Goal: Manage account settings

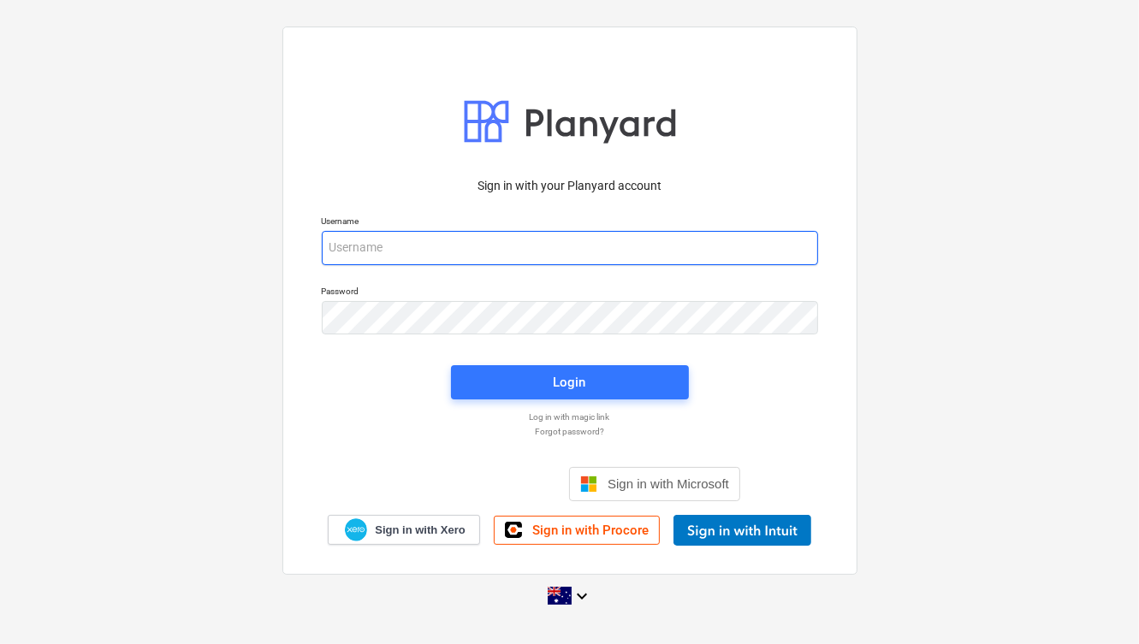
click at [467, 255] on input "email" at bounding box center [570, 248] width 496 height 34
type input "[PERSON_NAME][EMAIL_ADDRESS][DOMAIN_NAME]"
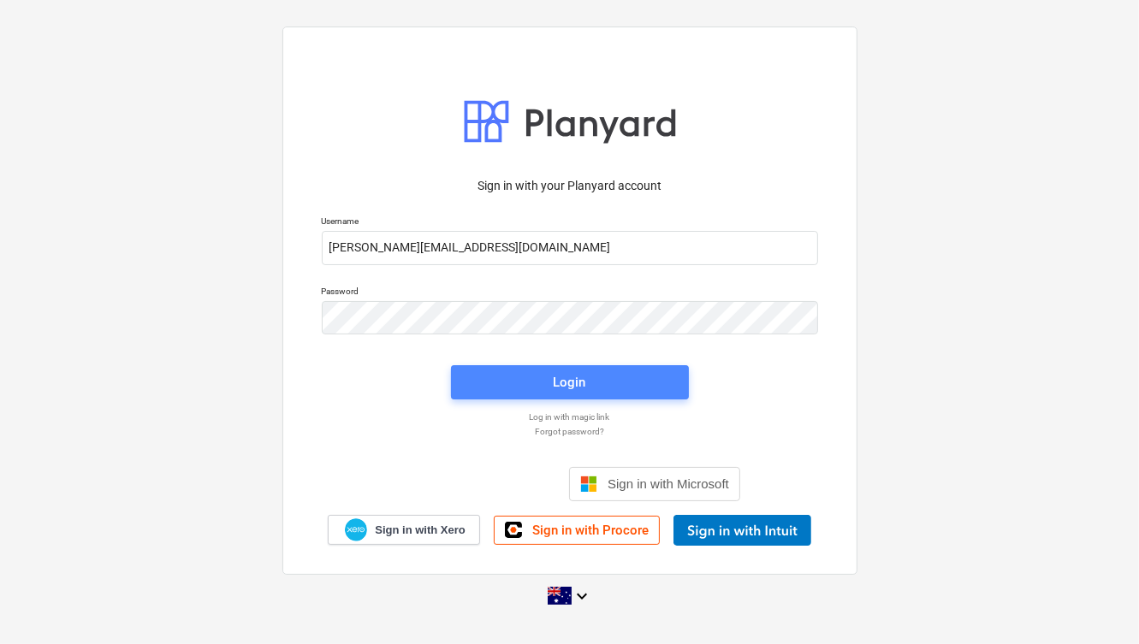
click at [579, 374] on div "Login" at bounding box center [570, 382] width 33 height 22
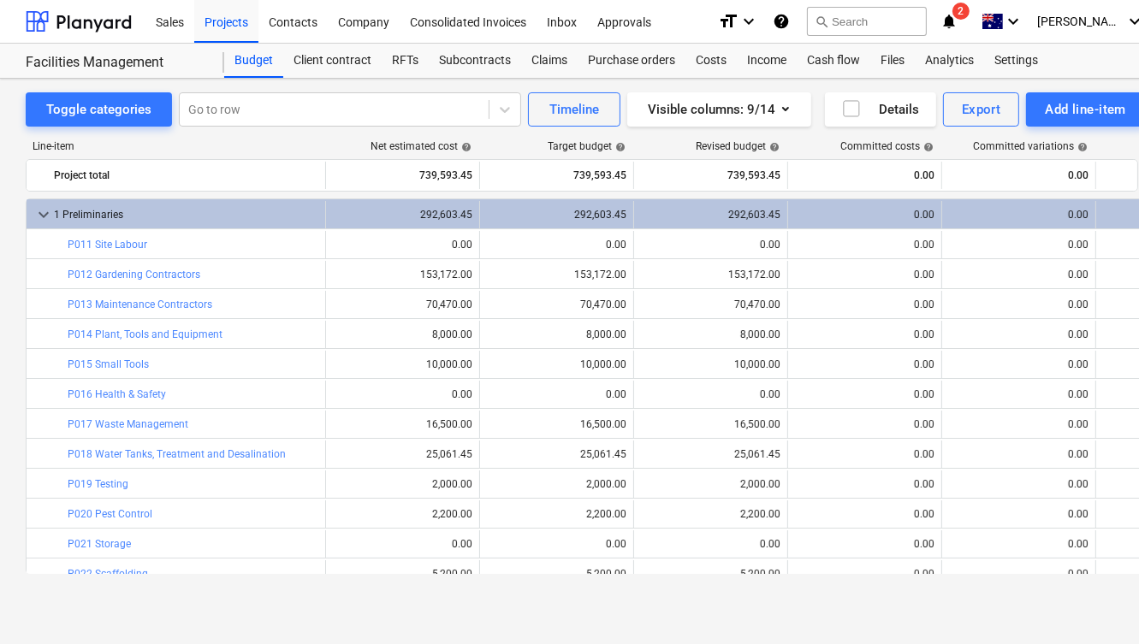
scroll to position [596, 0]
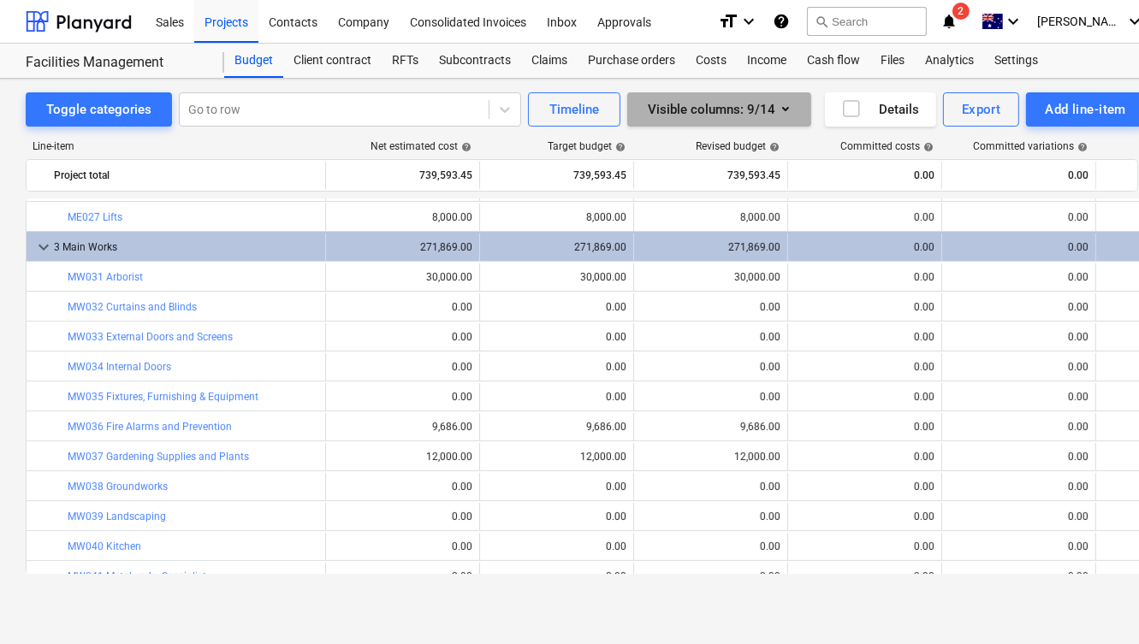
click at [787, 115] on icon "button" at bounding box center [785, 108] width 21 height 21
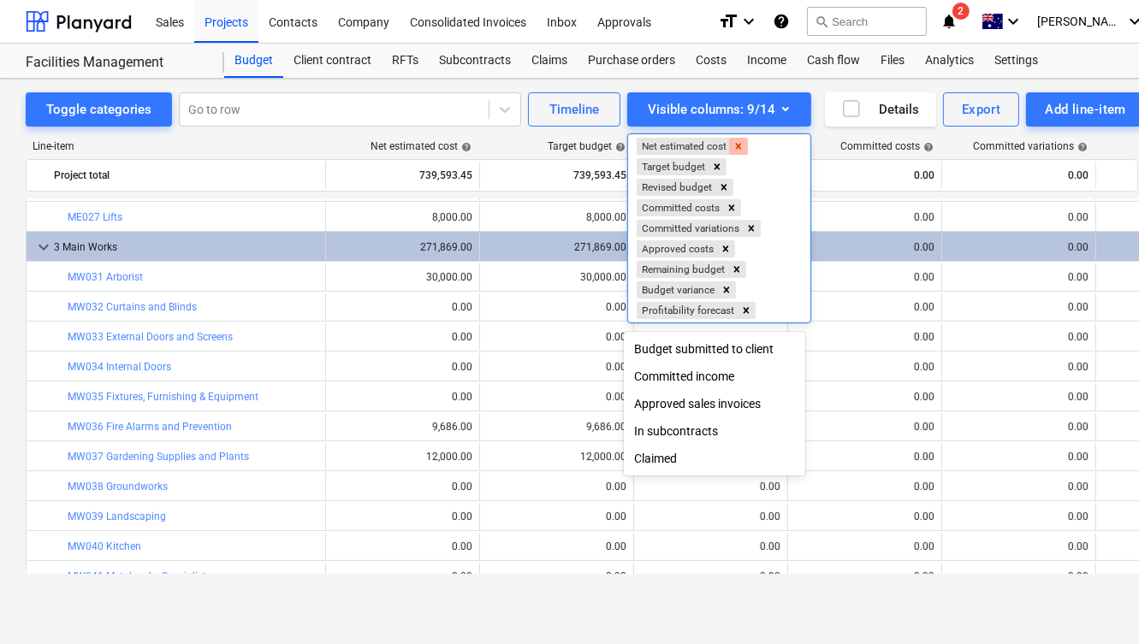
click at [737, 147] on icon "Remove Net estimated cost" at bounding box center [739, 146] width 6 height 6
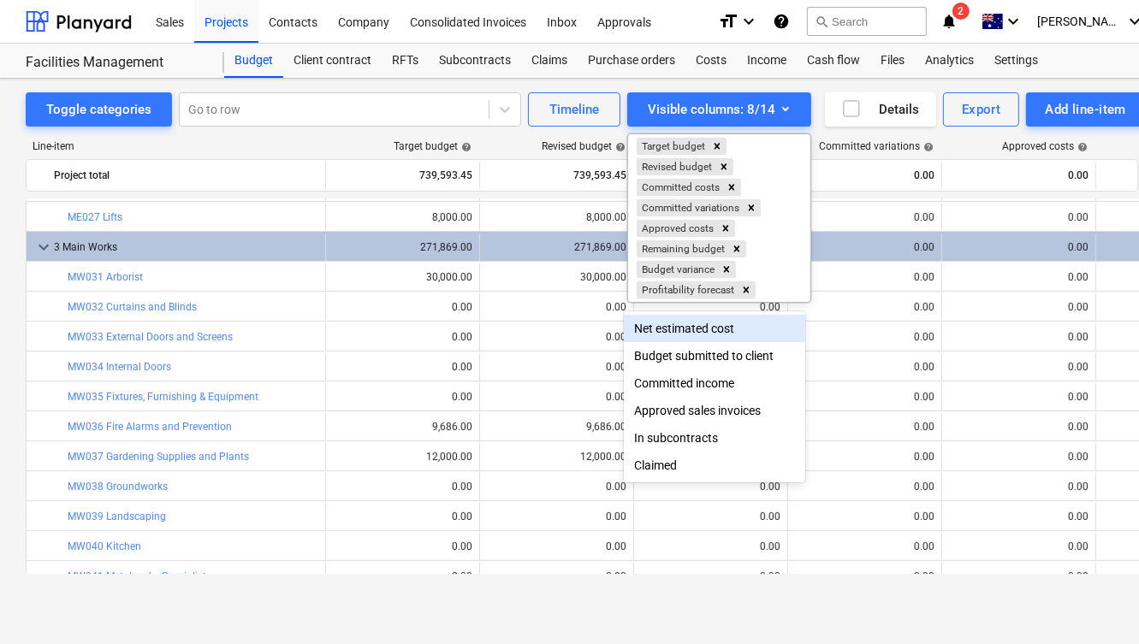
click at [816, 141] on div at bounding box center [569, 322] width 1139 height 644
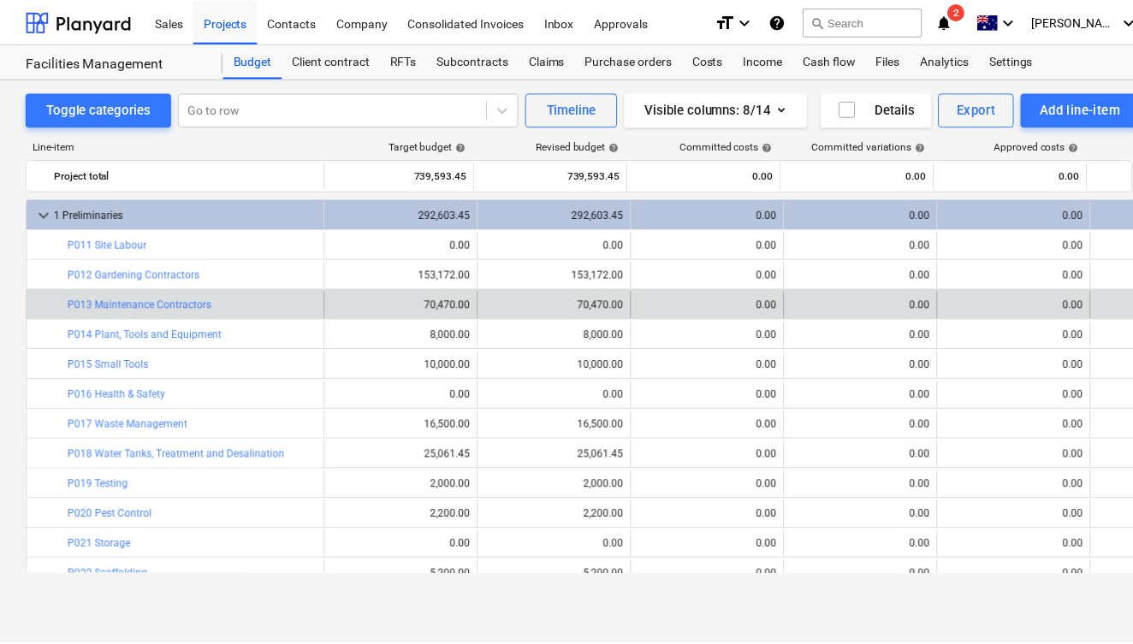
scroll to position [0, 0]
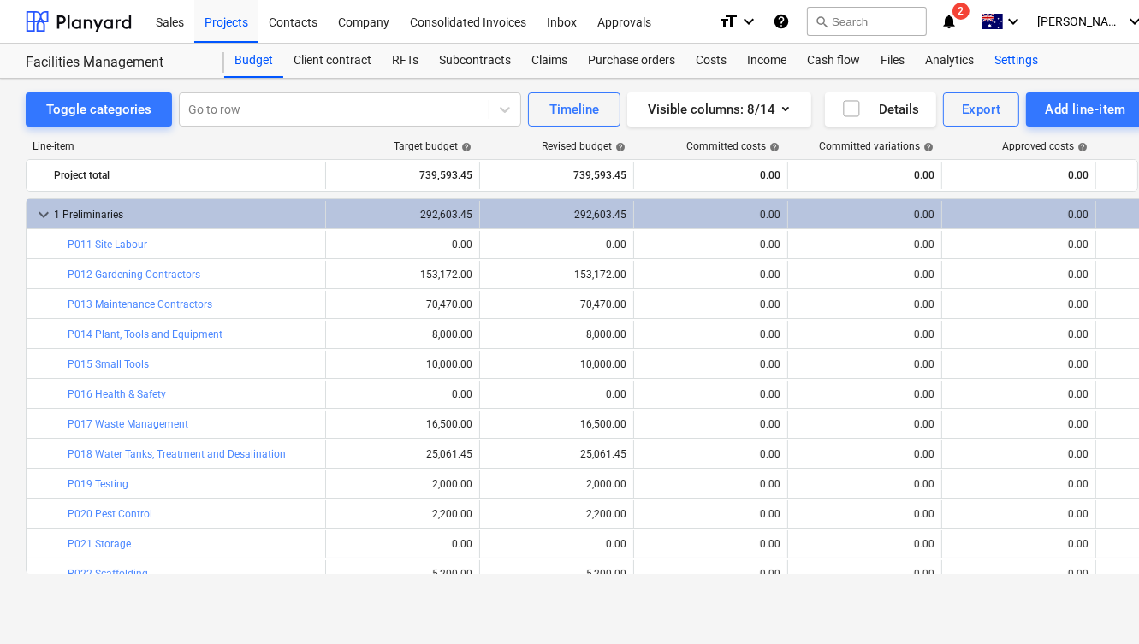
click at [1010, 63] on div "Settings" at bounding box center [1016, 61] width 64 height 34
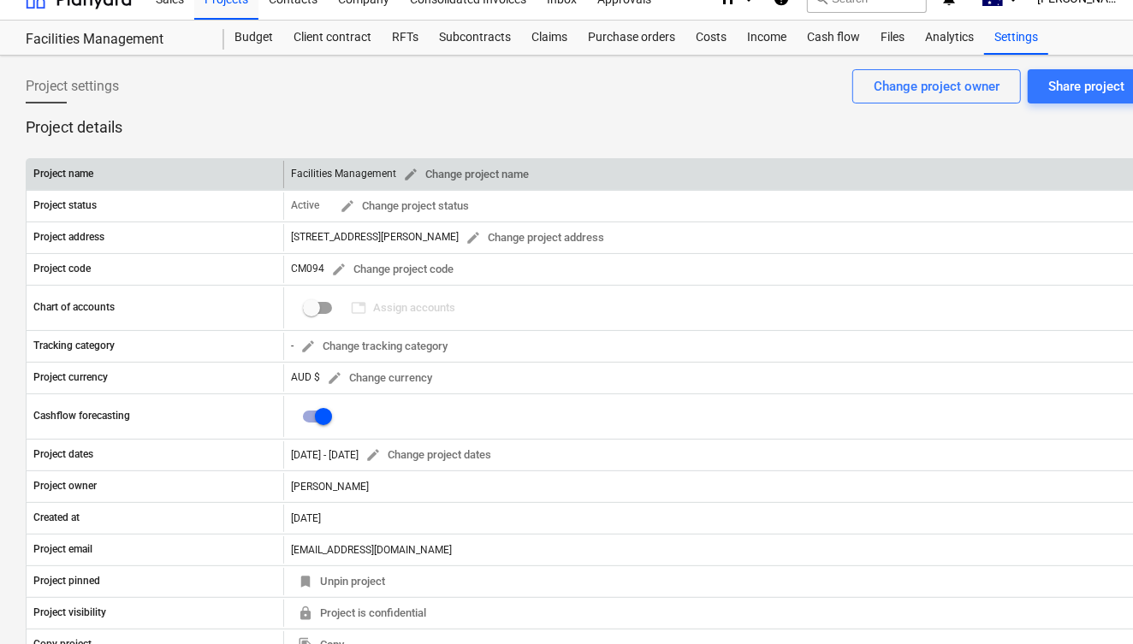
click at [361, 171] on div "Facilities Management edit Change project name" at bounding box center [413, 175] width 245 height 27
click at [418, 175] on span "edit" at bounding box center [410, 174] width 15 height 15
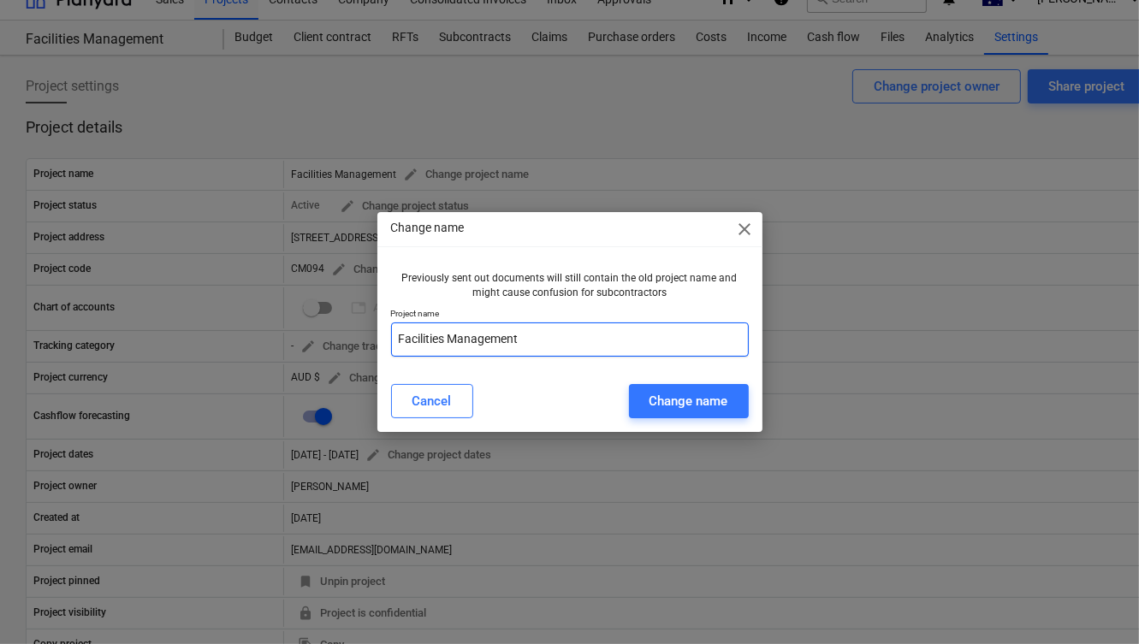
click at [475, 338] on input "Facilities Management" at bounding box center [570, 340] width 358 height 34
type input "[DEMOGRAPHIC_DATA] Monastery"
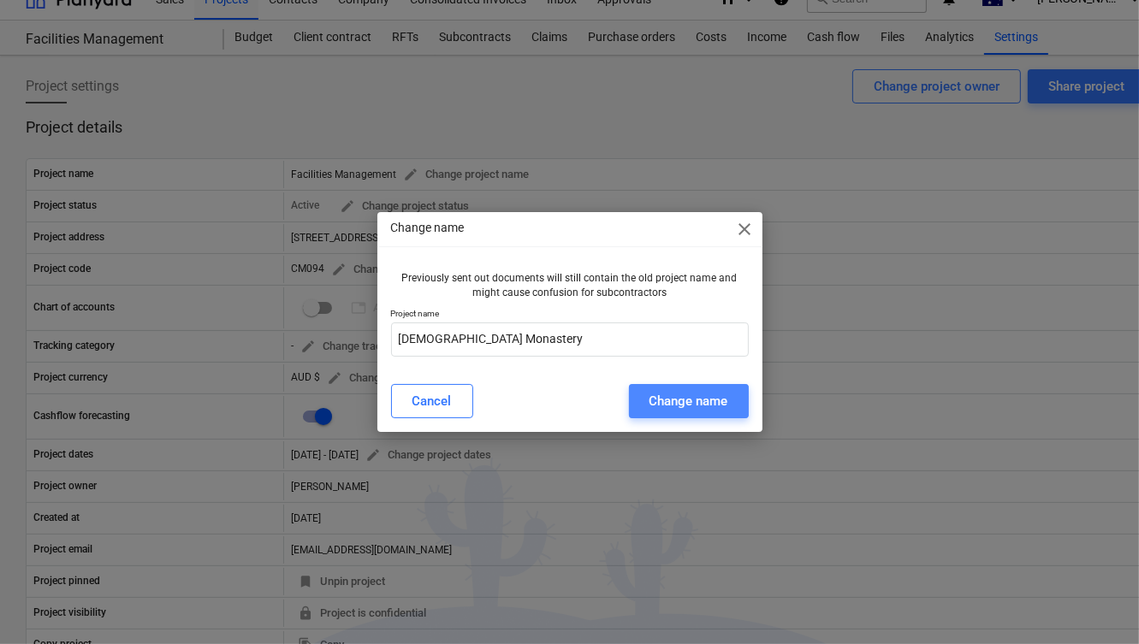
click at [664, 406] on div "Change name" at bounding box center [688, 401] width 79 height 22
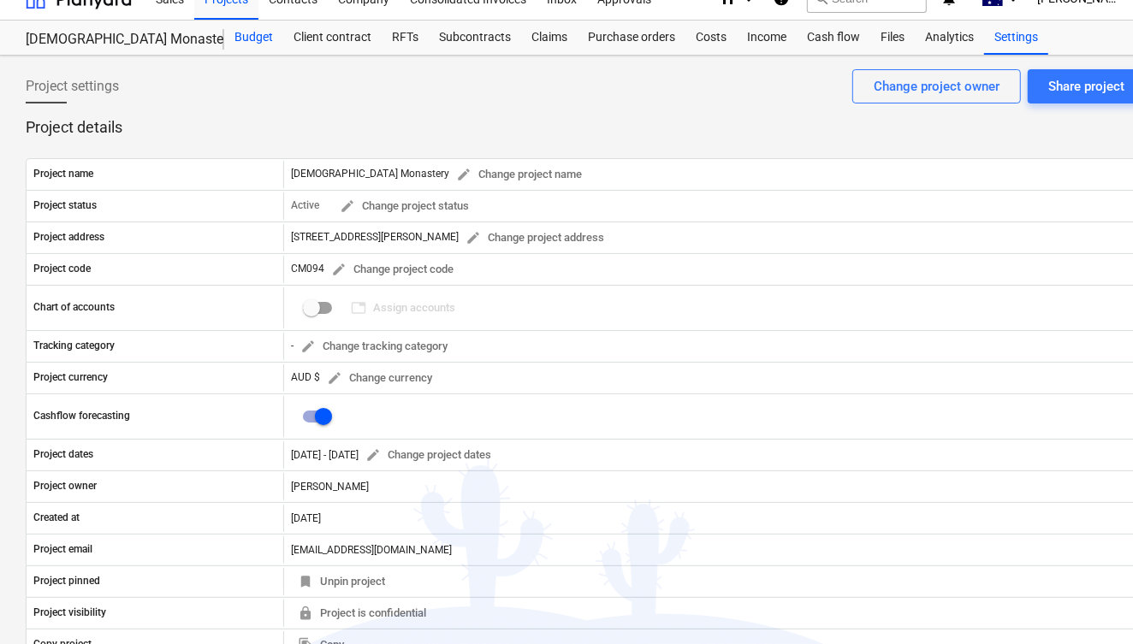
click at [249, 38] on div "Budget" at bounding box center [253, 38] width 59 height 34
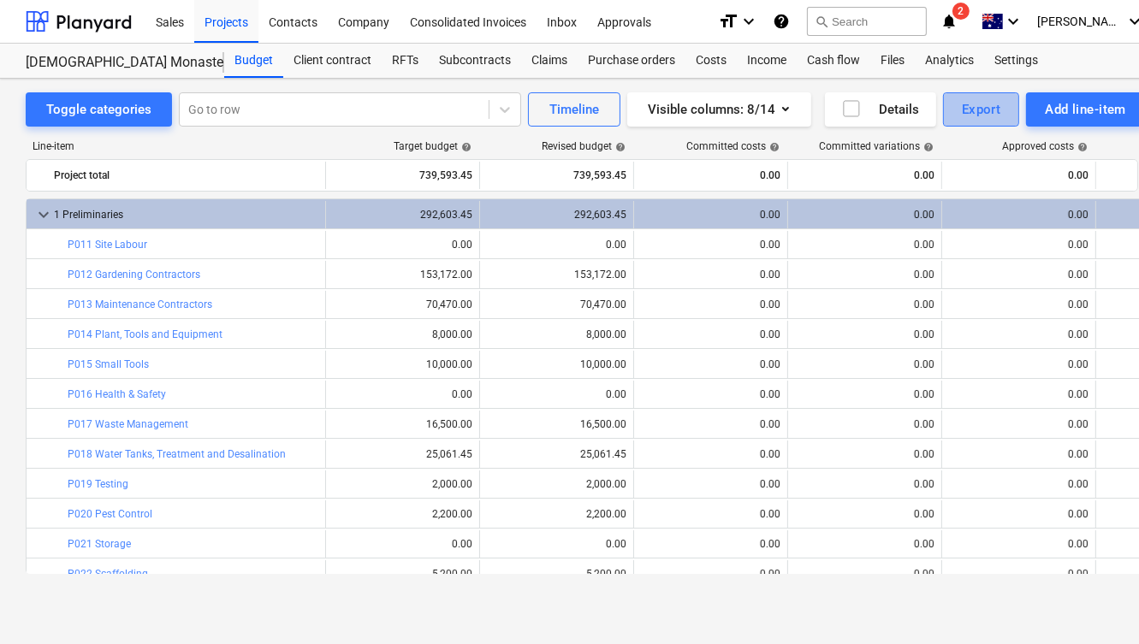
click at [972, 104] on div "Export" at bounding box center [981, 109] width 39 height 22
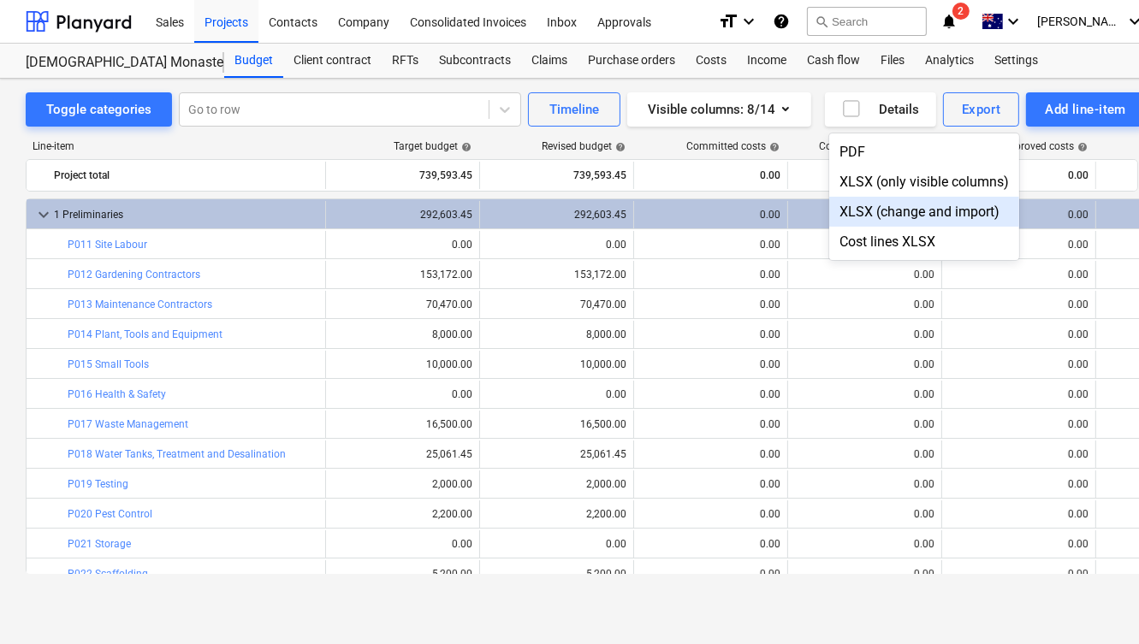
click at [757, 584] on div at bounding box center [569, 322] width 1139 height 644
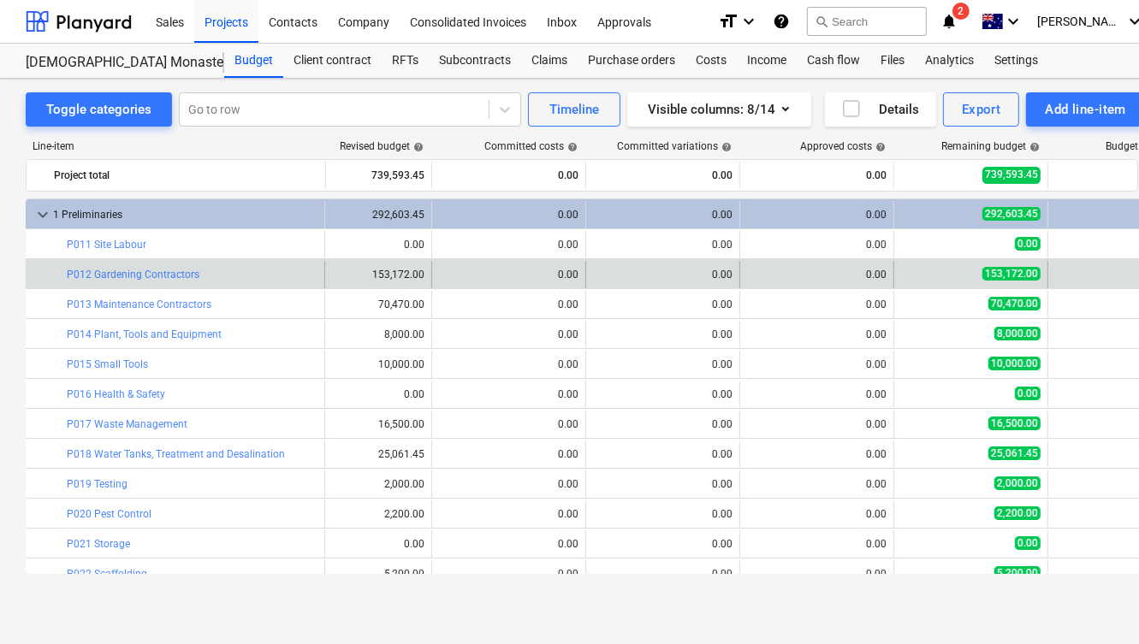
scroll to position [0, 461]
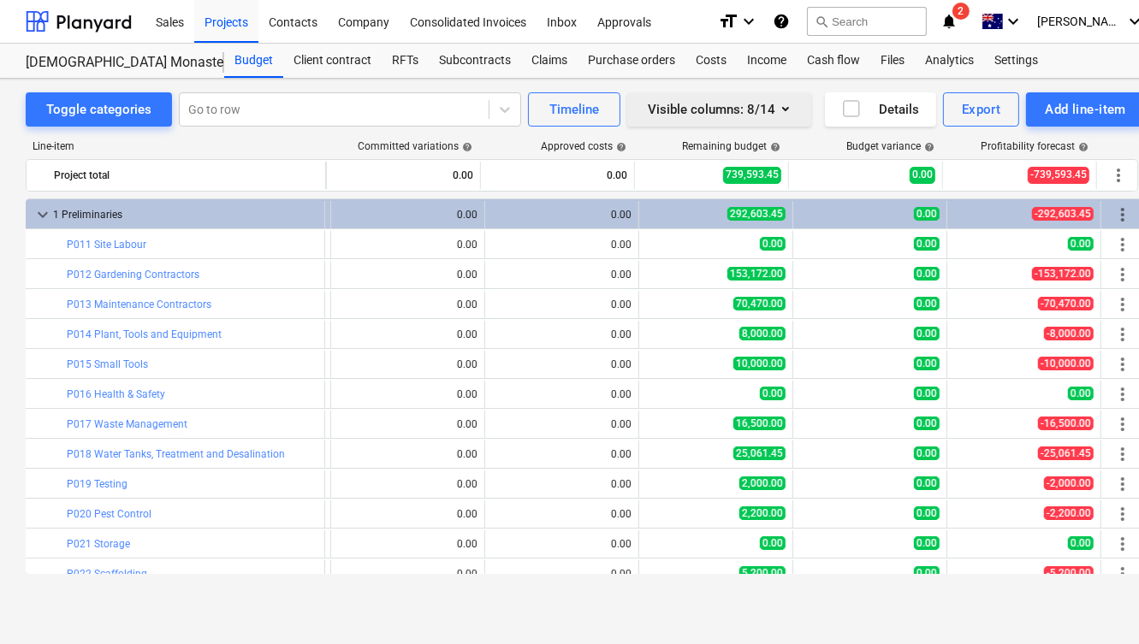
click at [781, 104] on icon "button" at bounding box center [785, 108] width 21 height 21
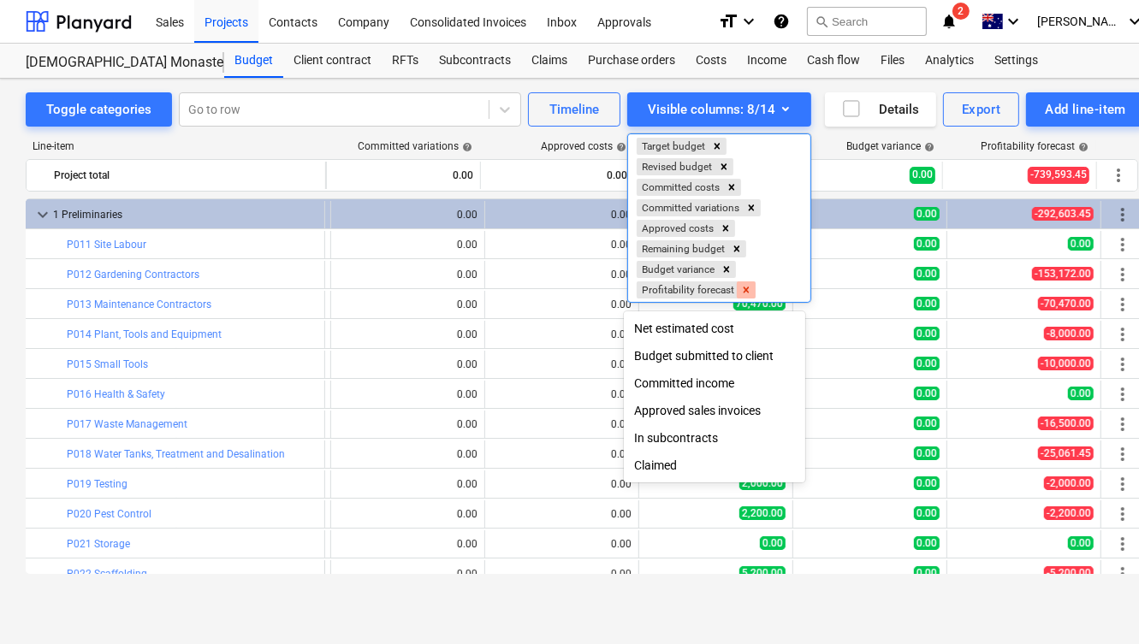
click at [746, 291] on icon "Remove Profitability forecast" at bounding box center [746, 290] width 12 height 12
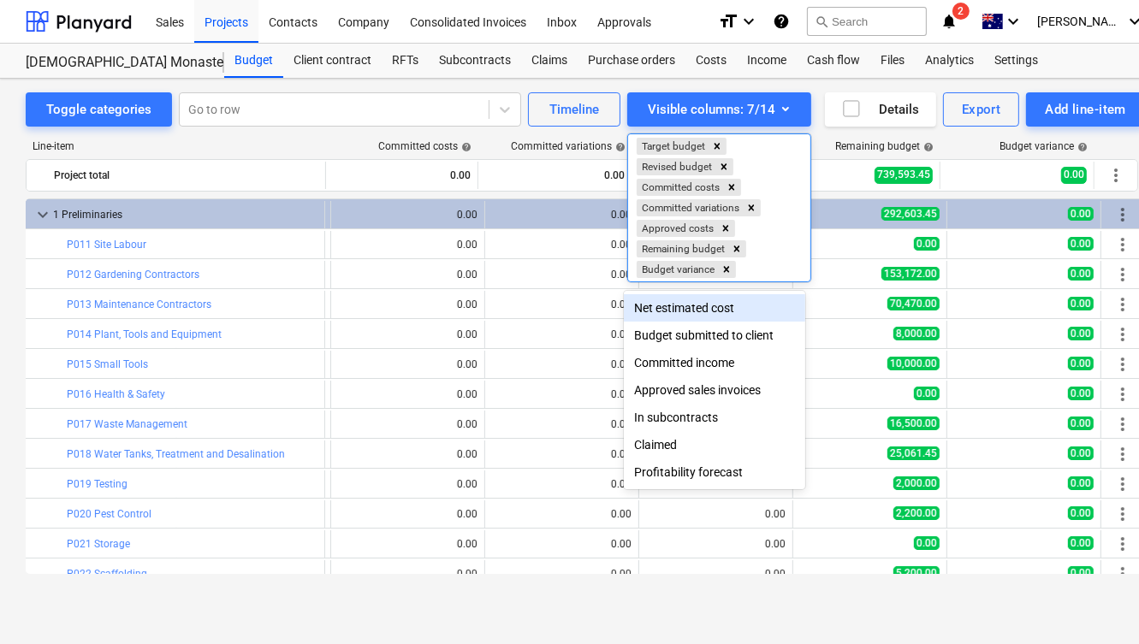
scroll to position [0, 308]
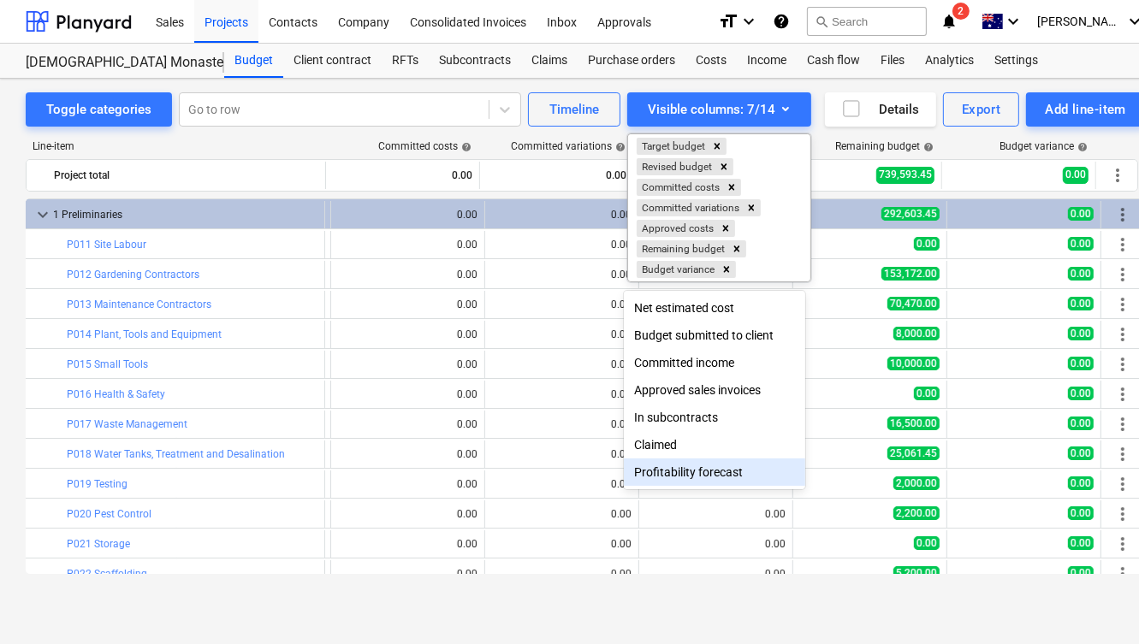
click at [691, 595] on div at bounding box center [569, 322] width 1139 height 644
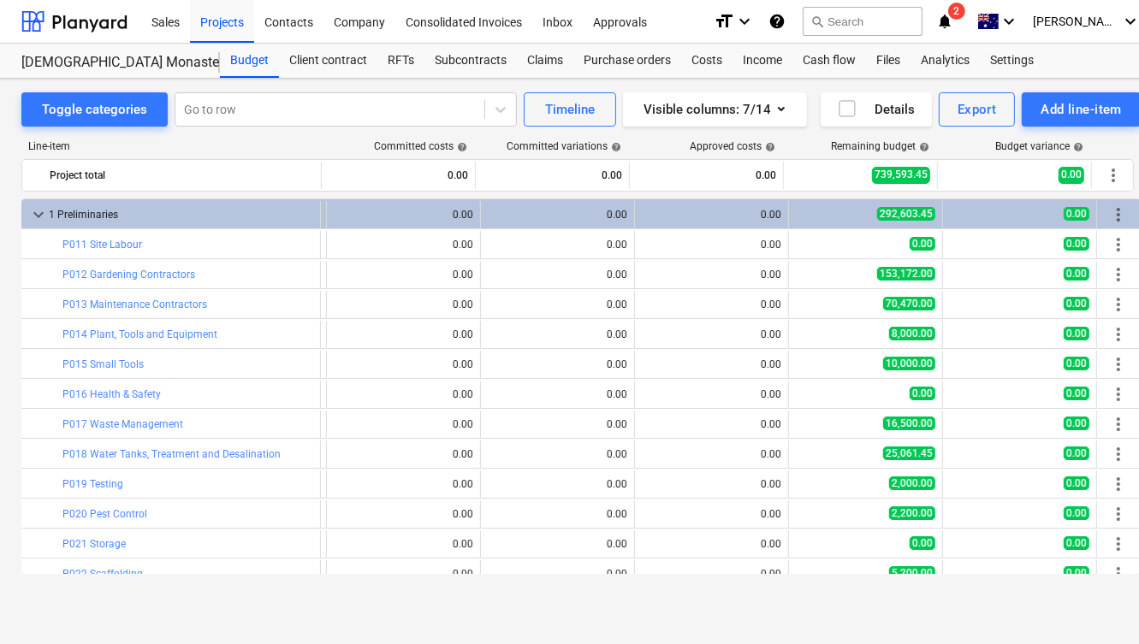
scroll to position [0, 0]
